Goal: Task Accomplishment & Management: Complete application form

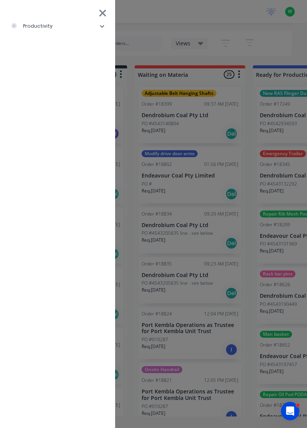
click at [60, 30] on li "productivity" at bounding box center [57, 26] width 103 height 19
click at [51, 101] on div "Timesheets" at bounding box center [37, 103] width 41 height 7
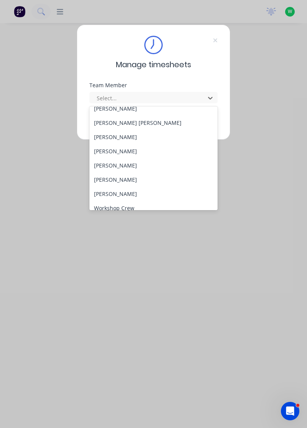
scroll to position [281, 0]
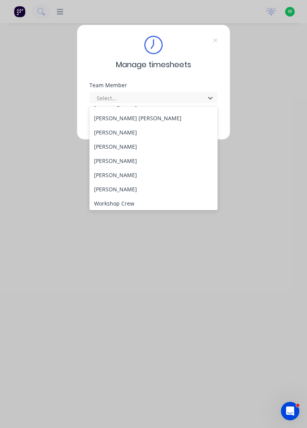
click at [130, 130] on div "[PERSON_NAME]" at bounding box center [154, 132] width 129 height 14
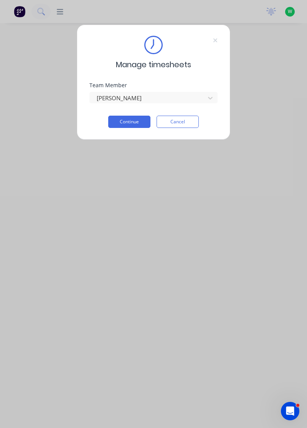
click at [135, 123] on button "Continue" at bounding box center [129, 122] width 42 height 12
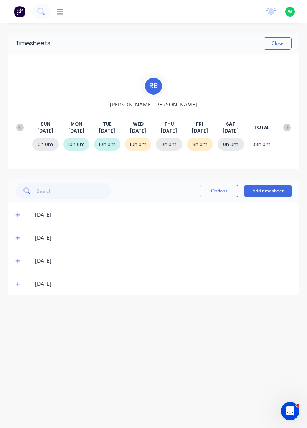
click at [266, 192] on button "Add timesheet" at bounding box center [268, 191] width 47 height 12
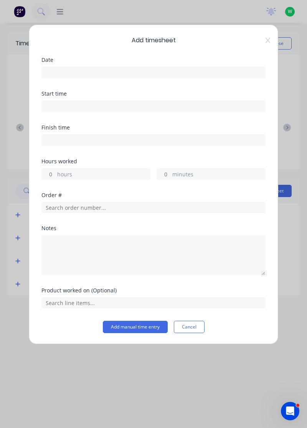
click at [101, 72] on input at bounding box center [154, 73] width 224 height 12
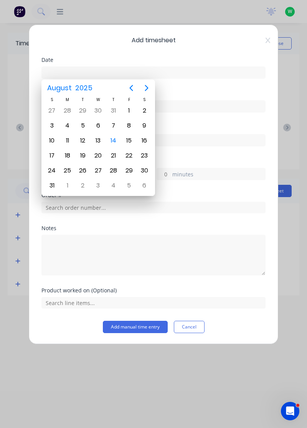
click at [114, 139] on div "14" at bounding box center [114, 141] width 12 height 12
type input "[DATE]"
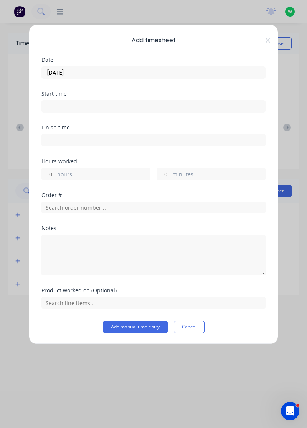
click at [53, 173] on input "hours" at bounding box center [48, 174] width 13 height 12
type input "8"
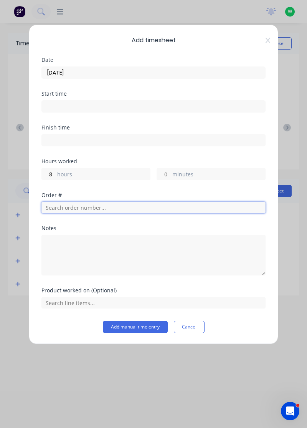
click at [95, 206] on input "text" at bounding box center [154, 208] width 224 height 12
type input "19022"
click at [68, 232] on span "R& D Mining" at bounding box center [154, 234] width 212 height 7
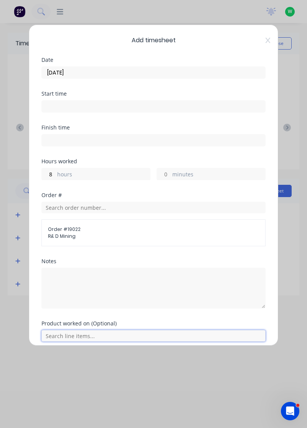
click at [84, 334] on input "text" at bounding box center [154, 336] width 224 height 12
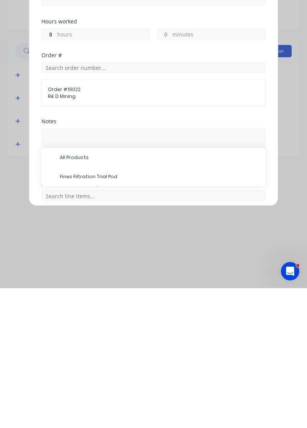
click at [91, 315] on span "Fines Filtration Trial Pod" at bounding box center [160, 316] width 200 height 7
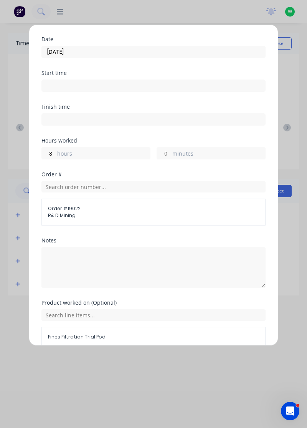
scroll to position [56, 0]
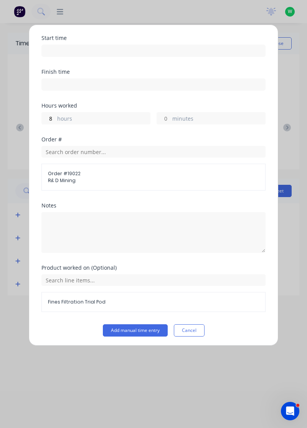
click at [148, 330] on button "Add manual time entry" at bounding box center [135, 330] width 65 height 12
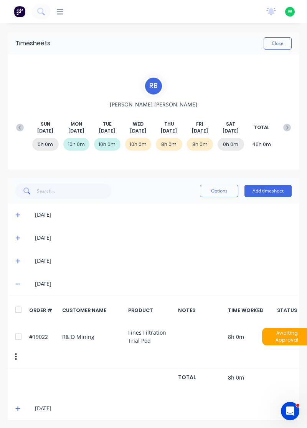
click at [281, 46] on button "Close" at bounding box center [278, 43] width 28 height 12
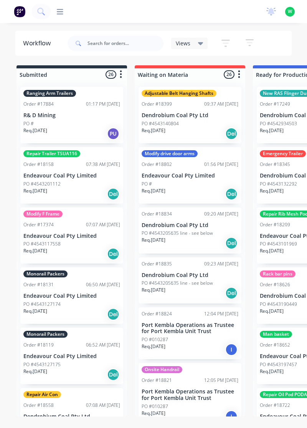
click at [290, 13] on span "W" at bounding box center [290, 11] width 4 height 7
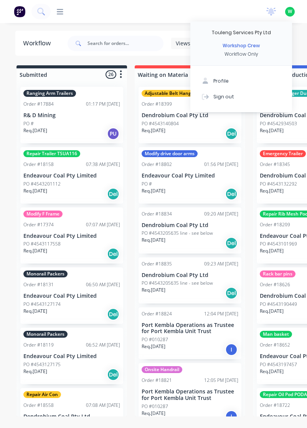
click at [156, 18] on div "productivity productivity Workflow Planner Delivery Scheduling Timesheets No ne…" at bounding box center [153, 11] width 307 height 23
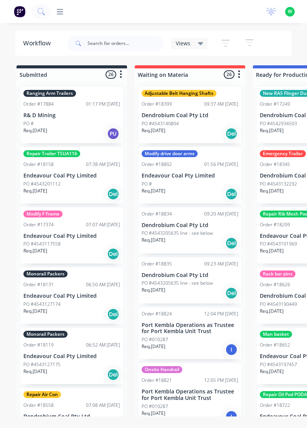
click at [61, 12] on icon at bounding box center [60, 11] width 7 height 5
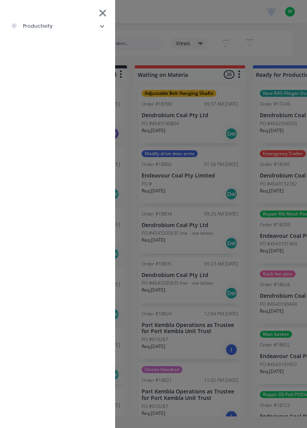
click at [159, 23] on div "productivity Workflow Planner Delivery Scheduling Timesheets" at bounding box center [204, 214] width 307 height 428
click at [100, 12] on icon at bounding box center [103, 13] width 8 height 11
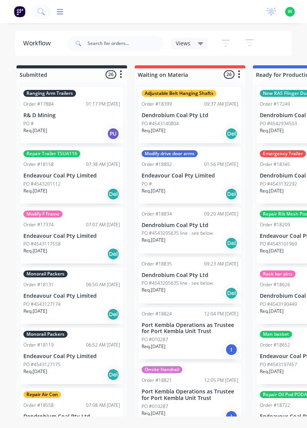
click at [67, 13] on div "productivity Workflow Planner Delivery Scheduling Timesheets" at bounding box center [156, 12] width 210 height 8
click at [56, 9] on div at bounding box center [57, 11] width 13 height 7
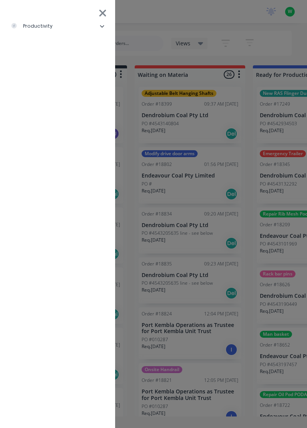
click at [38, 32] on li "productivity" at bounding box center [57, 26] width 103 height 19
click at [36, 48] on div "Workflow" at bounding box center [34, 45] width 35 height 7
click at [33, 66] on div "Planner" at bounding box center [32, 64] width 30 height 7
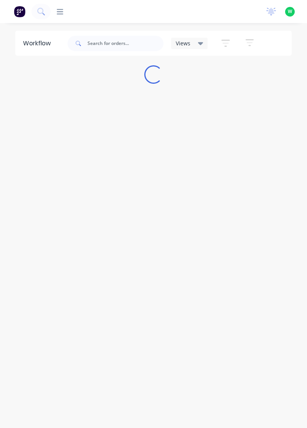
click at [61, 14] on icon at bounding box center [60, 11] width 7 height 5
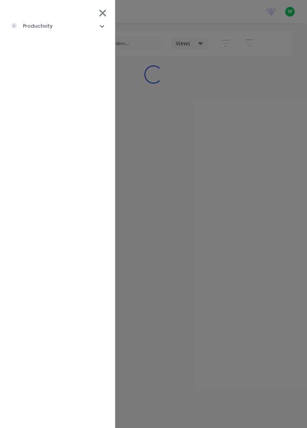
click at [30, 28] on div "productivity" at bounding box center [32, 26] width 42 height 7
click at [29, 48] on div "Workflow" at bounding box center [34, 45] width 35 height 7
click at [36, 48] on div "Workflow" at bounding box center [34, 45] width 35 height 7
click at [27, 46] on div "Workflow" at bounding box center [34, 45] width 35 height 7
click at [30, 46] on div "Workflow" at bounding box center [34, 45] width 35 height 7
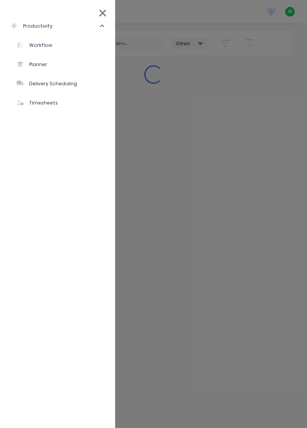
click at [33, 48] on div "Workflow" at bounding box center [34, 45] width 35 height 7
click at [64, 48] on li "Workflow" at bounding box center [60, 45] width 97 height 19
click at [25, 45] on icon at bounding box center [21, 44] width 12 height 5
click at [63, 45] on li "Workflow" at bounding box center [60, 45] width 97 height 19
click at [25, 43] on icon at bounding box center [21, 44] width 12 height 5
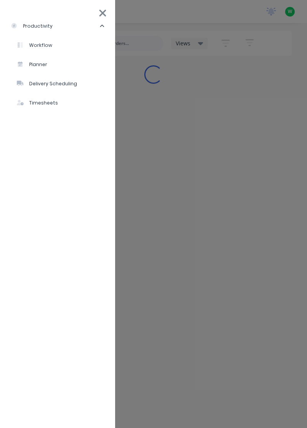
click at [64, 48] on li "Workflow" at bounding box center [60, 45] width 97 height 19
click at [22, 48] on div "Workflow" at bounding box center [34, 45] width 35 height 7
click at [255, 334] on div "productivity Workflow Planner Delivery Scheduling Timesheets" at bounding box center [204, 214] width 307 height 428
click at [260, 427] on div "productivity Workflow Planner Delivery Scheduling Timesheets" at bounding box center [204, 214] width 307 height 428
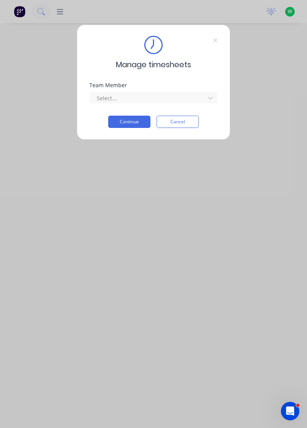
click at [96, 96] on input "text" at bounding box center [97, 98] width 2 height 8
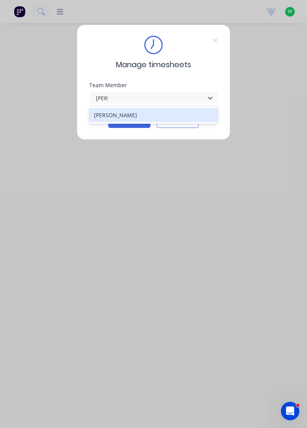
click at [98, 113] on div "[PERSON_NAME]" at bounding box center [154, 115] width 129 height 14
type input "[PERSON_NAME]"
click at [120, 122] on button "Continue" at bounding box center [129, 122] width 42 height 12
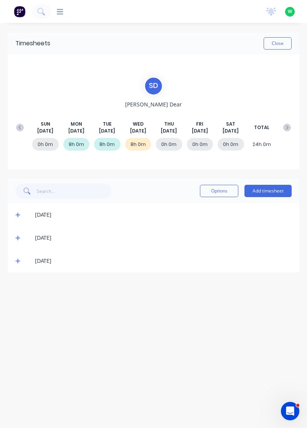
click at [20, 262] on icon at bounding box center [17, 260] width 5 height 5
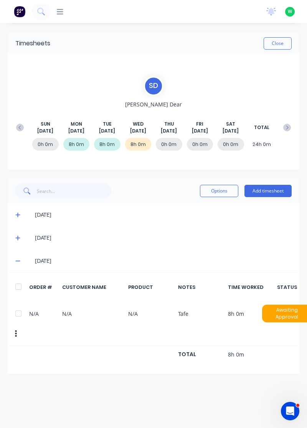
click at [19, 264] on span at bounding box center [18, 261] width 7 height 8
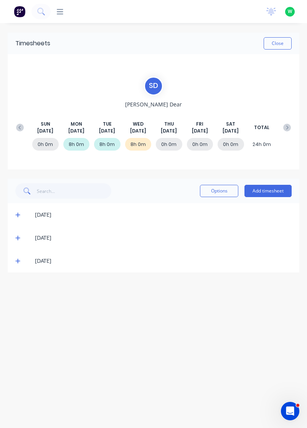
click at [283, 188] on button "Add timesheet" at bounding box center [268, 191] width 47 height 12
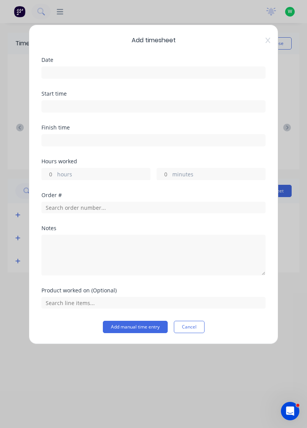
click at [49, 174] on input "hours" at bounding box center [48, 174] width 13 height 12
type input "8"
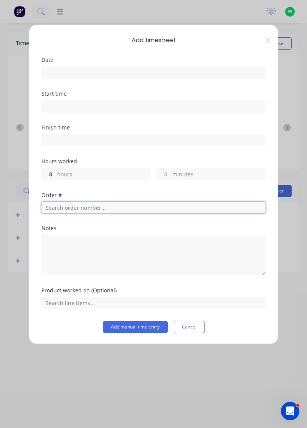
click at [161, 204] on input "text" at bounding box center [154, 208] width 224 height 12
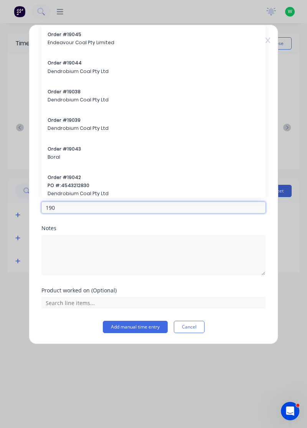
type input "190"
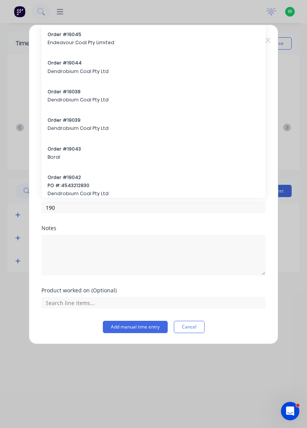
click at [134, 42] on span "Endeavour Coal Pty Limited" at bounding box center [154, 42] width 212 height 7
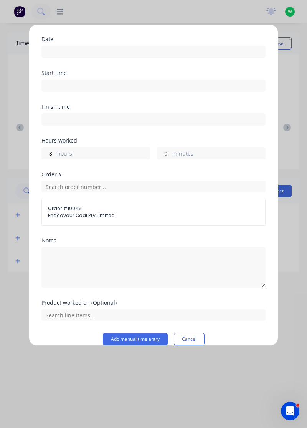
scroll to position [20, 0]
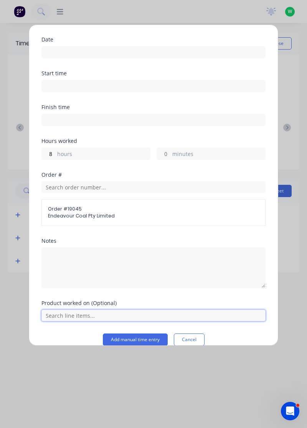
click at [153, 315] on input "text" at bounding box center [154, 316] width 224 height 12
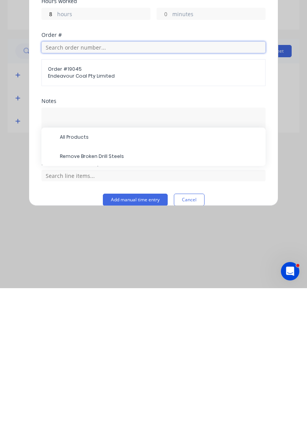
click at [131, 185] on input "text" at bounding box center [154, 187] width 224 height 12
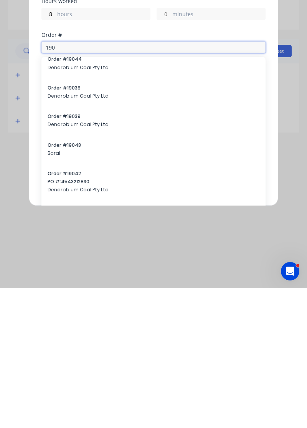
scroll to position [0, 0]
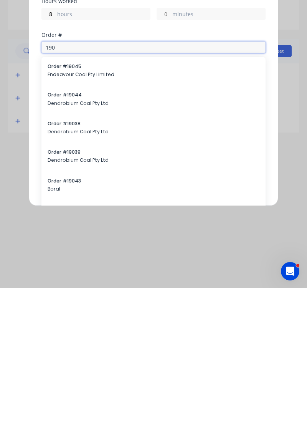
type input "190"
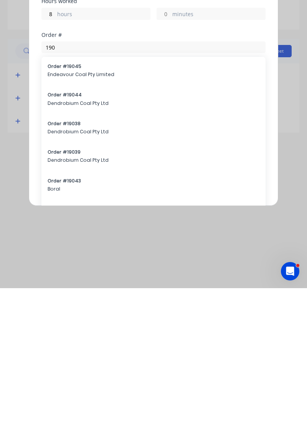
click at [70, 241] on span "Dendrobium Coal Pty Ltd" at bounding box center [154, 243] width 212 height 7
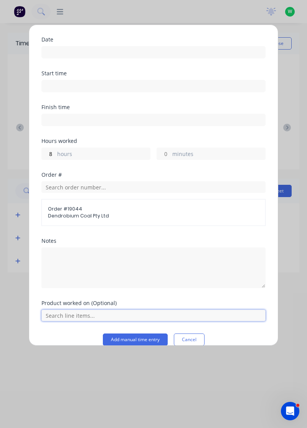
click at [62, 317] on input "text" at bounding box center [154, 316] width 224 height 12
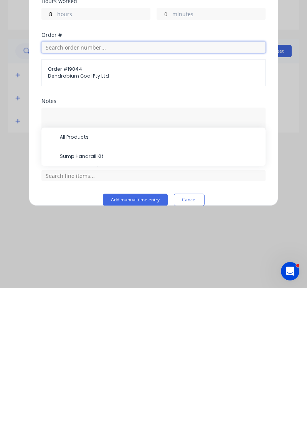
click at [57, 188] on input "text" at bounding box center [154, 187] width 224 height 12
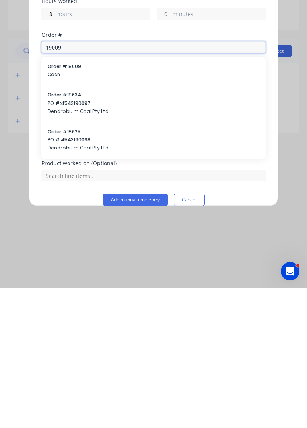
type input "19009"
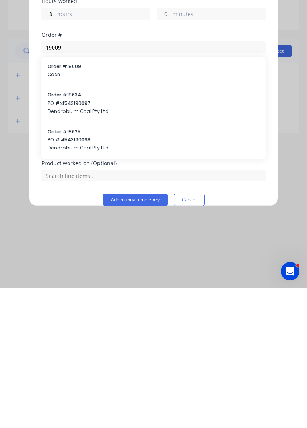
click at [64, 212] on span "Cash" at bounding box center [154, 214] width 212 height 7
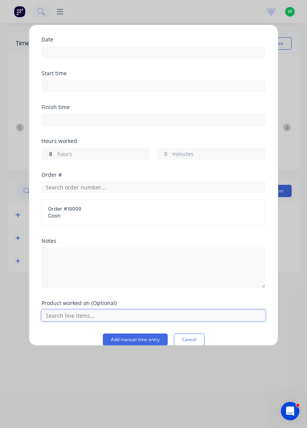
click at [65, 314] on input "text" at bounding box center [154, 316] width 224 height 12
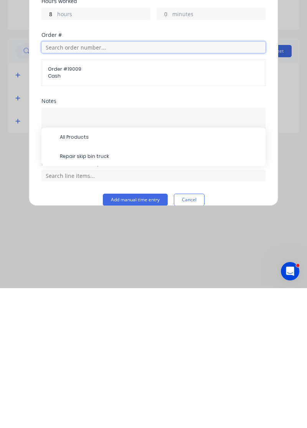
click at [50, 183] on input "text" at bounding box center [154, 187] width 224 height 12
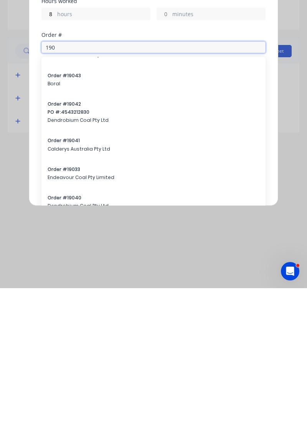
scroll to position [85, 0]
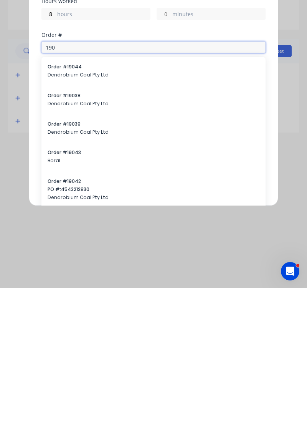
type input "190"
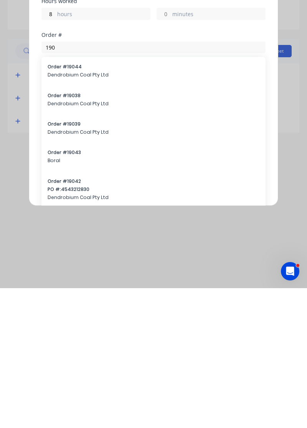
click at [125, 283] on div "Order # 19043 Boral" at bounding box center [154, 297] width 224 height 28
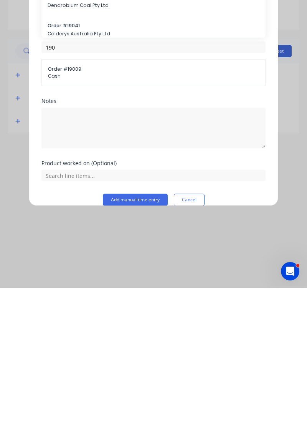
scroll to position [120, 0]
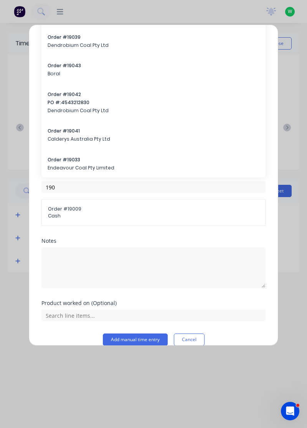
click at [99, 99] on span "PO #: 4543212830" at bounding box center [154, 102] width 212 height 7
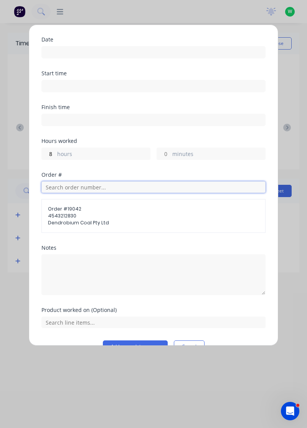
click at [142, 183] on input "text" at bounding box center [154, 187] width 224 height 12
type input "19039"
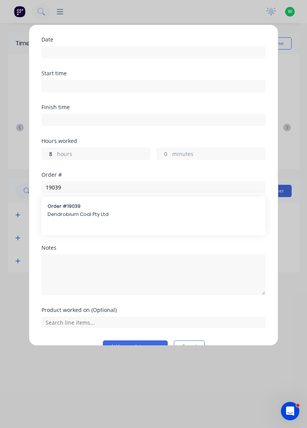
click at [60, 216] on span "Dendrobium Coal Pty Ltd" at bounding box center [154, 214] width 212 height 7
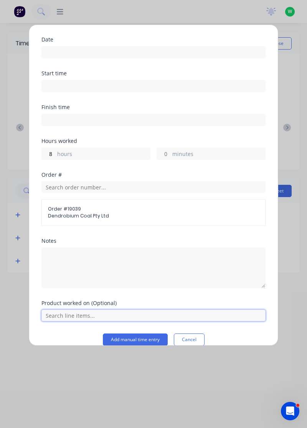
click at [56, 316] on input "text" at bounding box center [154, 316] width 224 height 12
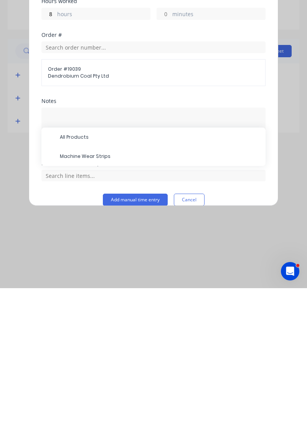
click at [64, 296] on span "Machine Wear Strips" at bounding box center [160, 296] width 200 height 7
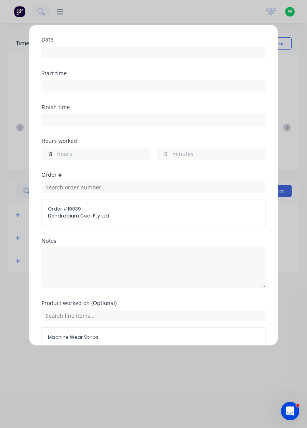
scroll to position [56, 0]
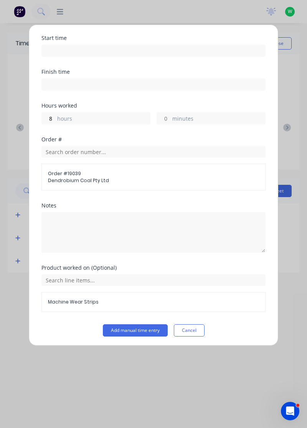
click at [123, 330] on button "Add manual time entry" at bounding box center [135, 330] width 65 height 12
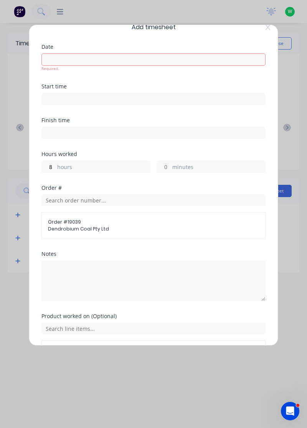
scroll to position [0, 0]
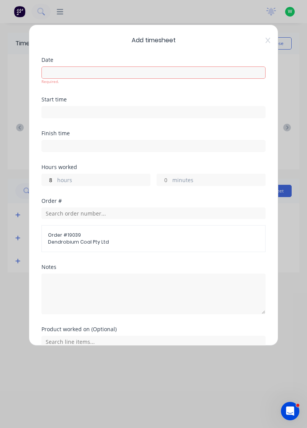
click at [82, 74] on input at bounding box center [154, 73] width 224 height 12
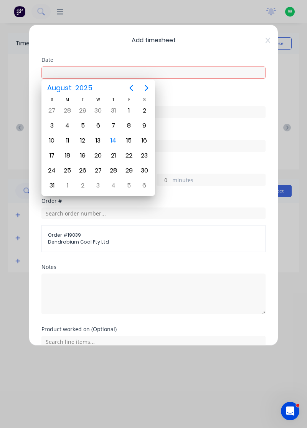
click at [111, 146] on div "14" at bounding box center [113, 140] width 15 height 15
type input "[DATE]"
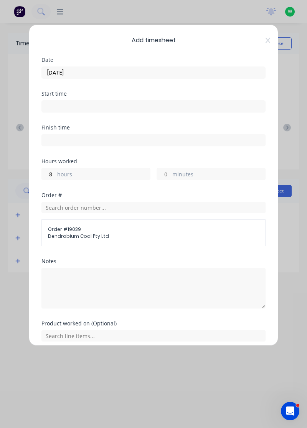
scroll to position [56, 0]
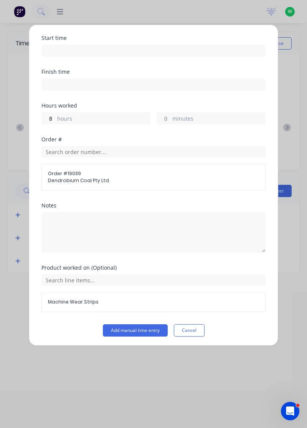
click at [145, 327] on button "Add manual time entry" at bounding box center [135, 330] width 65 height 12
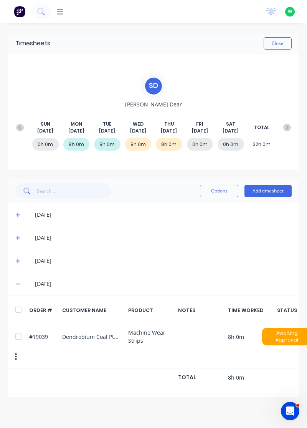
click at [22, 284] on span at bounding box center [18, 284] width 7 height 8
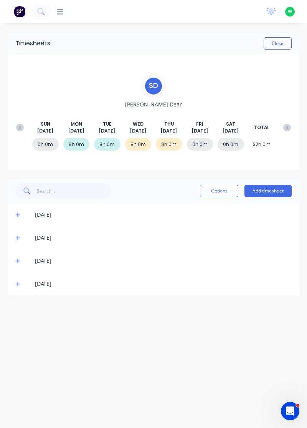
click at [277, 45] on button "Close" at bounding box center [278, 43] width 28 height 12
